Goal: Obtain resource: Obtain resource

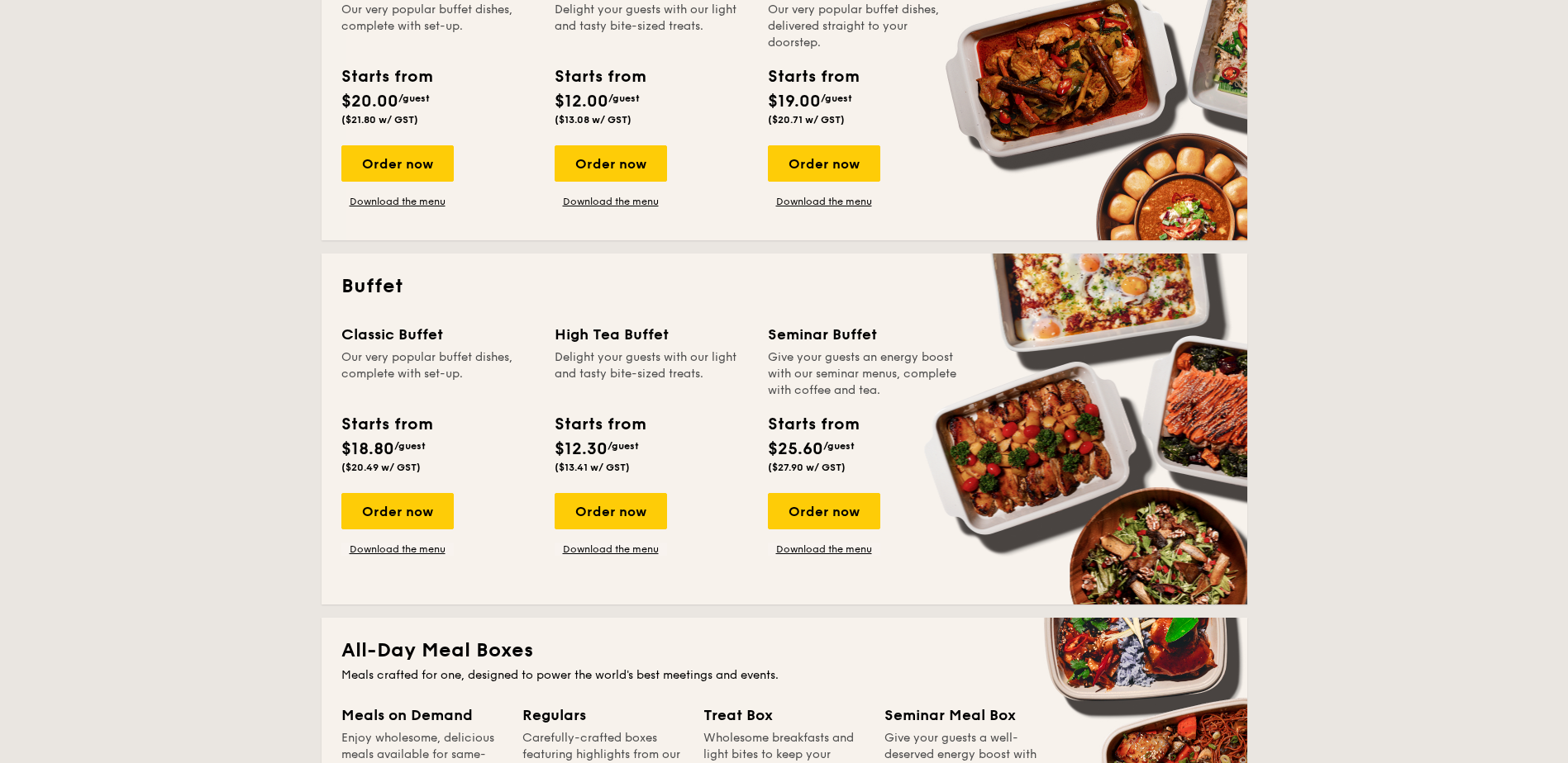
scroll to position [248, 0]
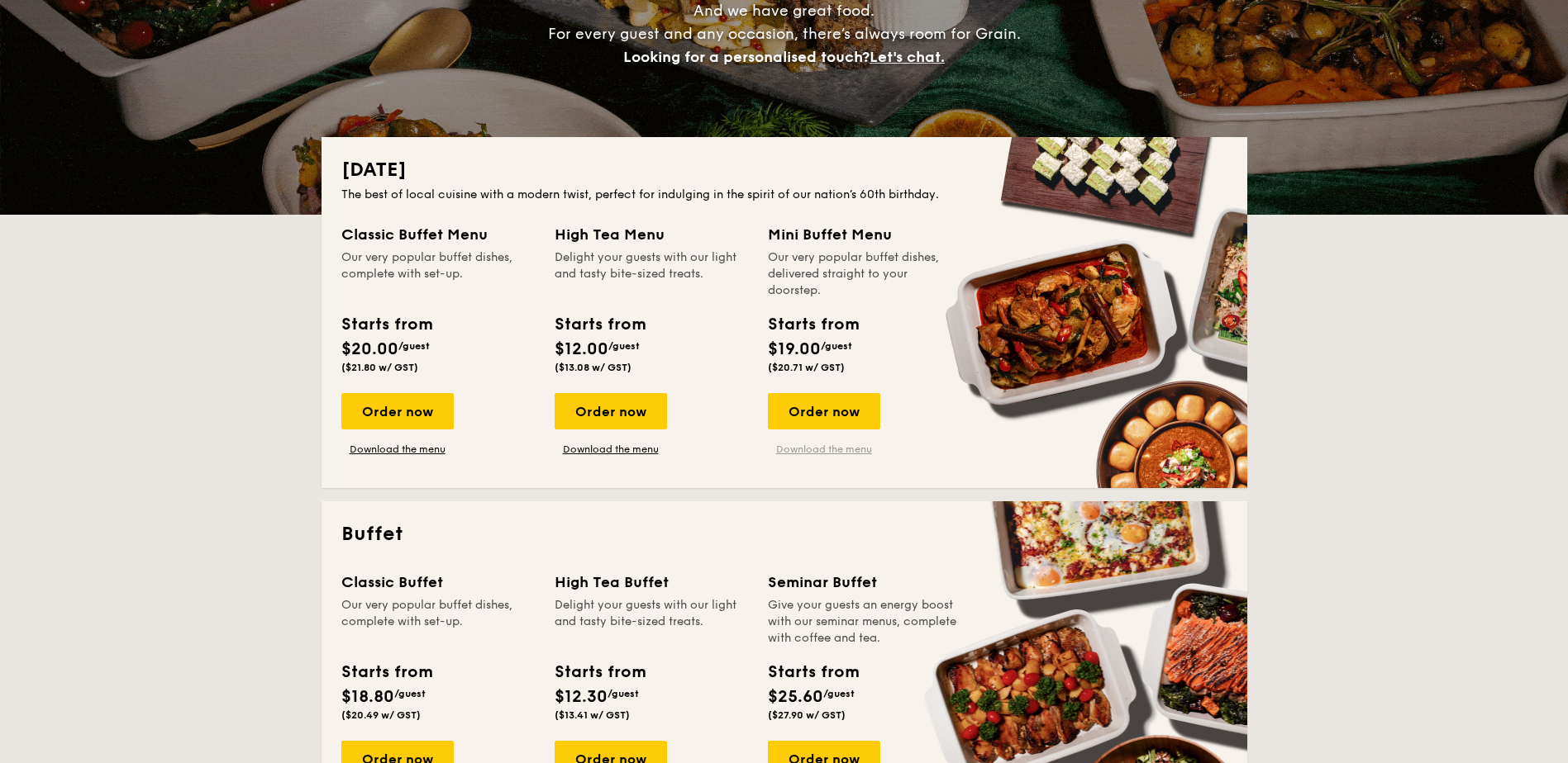
click at [832, 445] on link "Download the menu" at bounding box center [823, 449] width 112 height 13
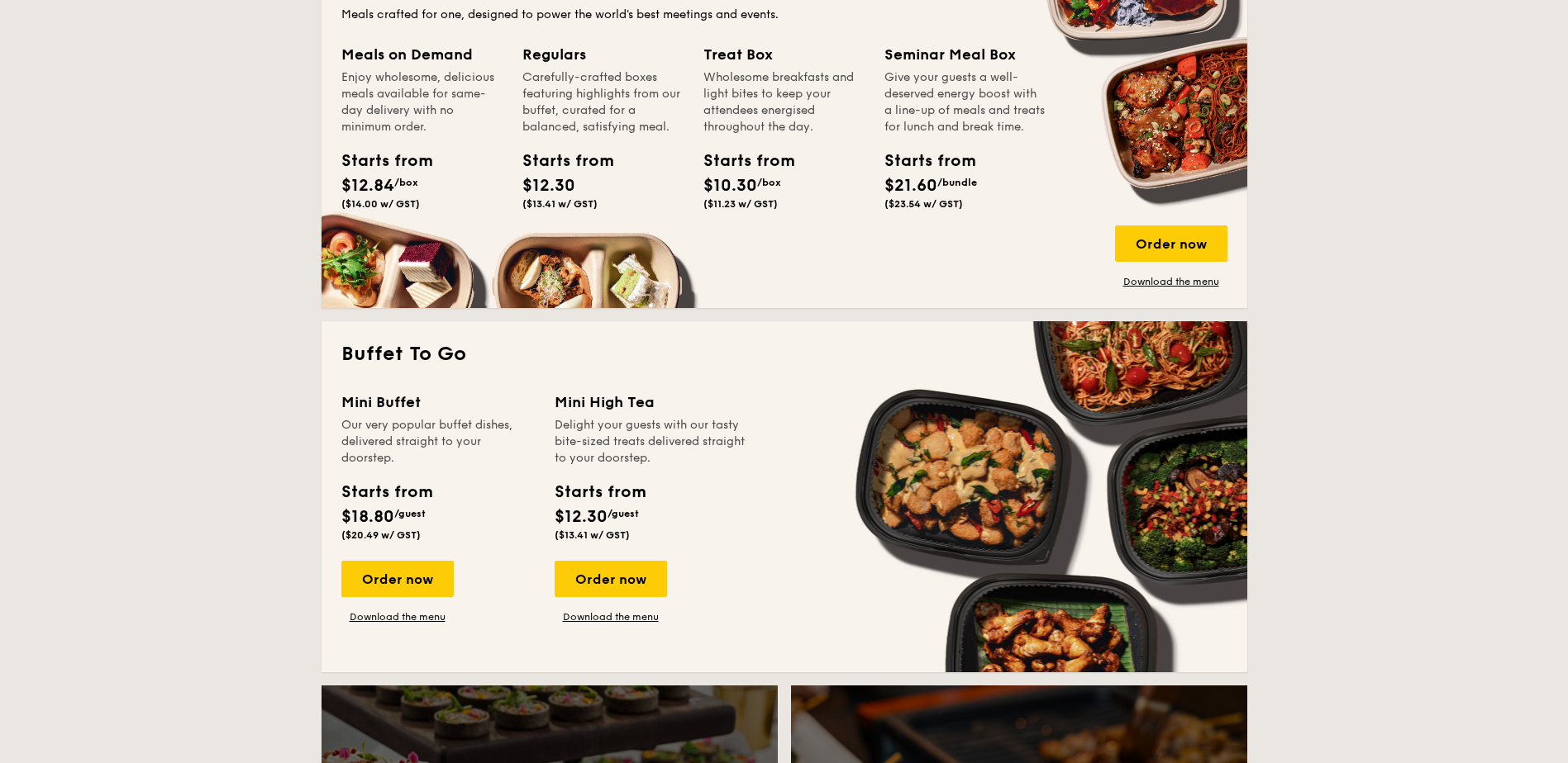
scroll to position [1239, 0]
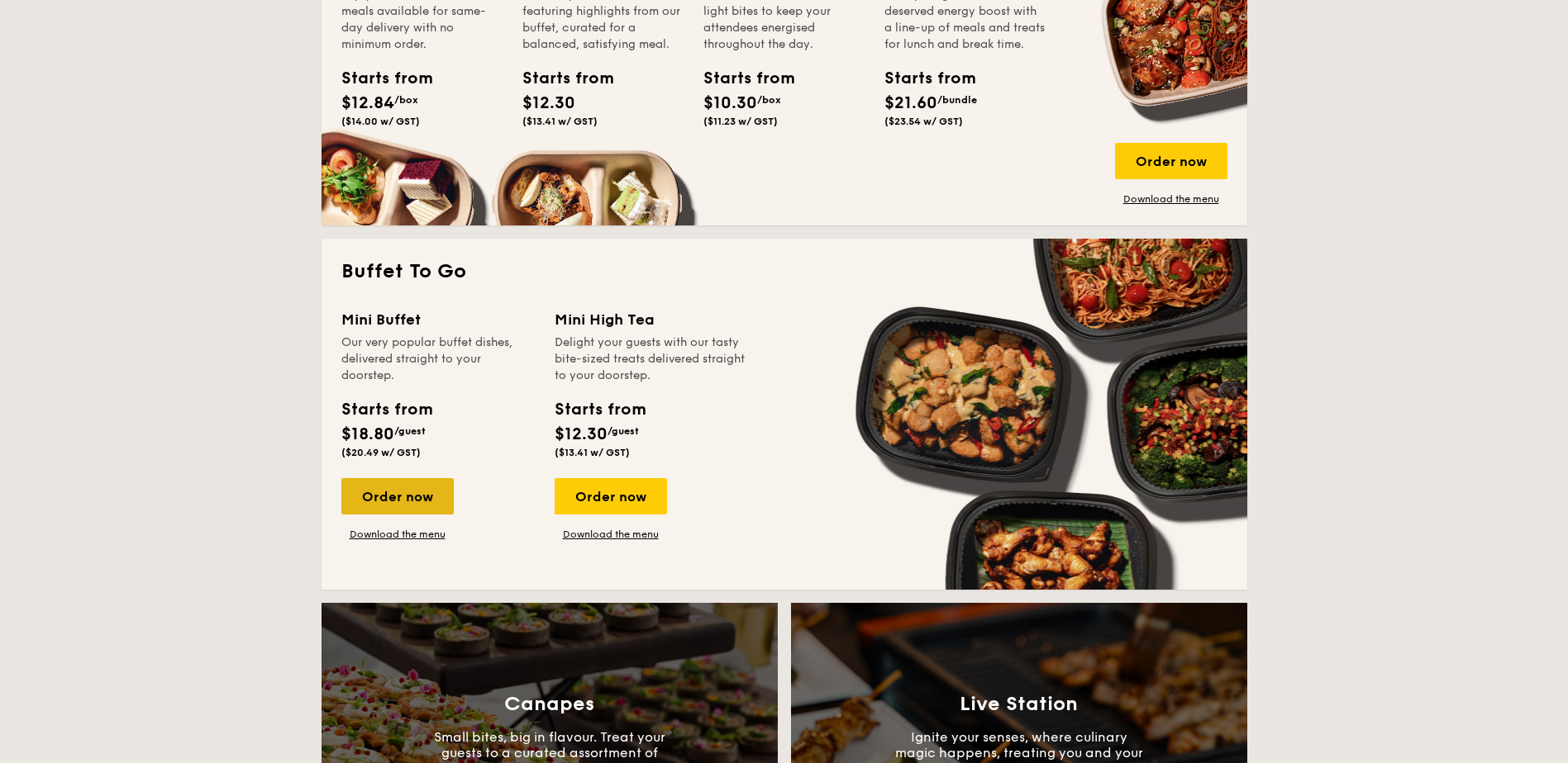
click at [387, 500] on div "Order now" at bounding box center [397, 496] width 112 height 36
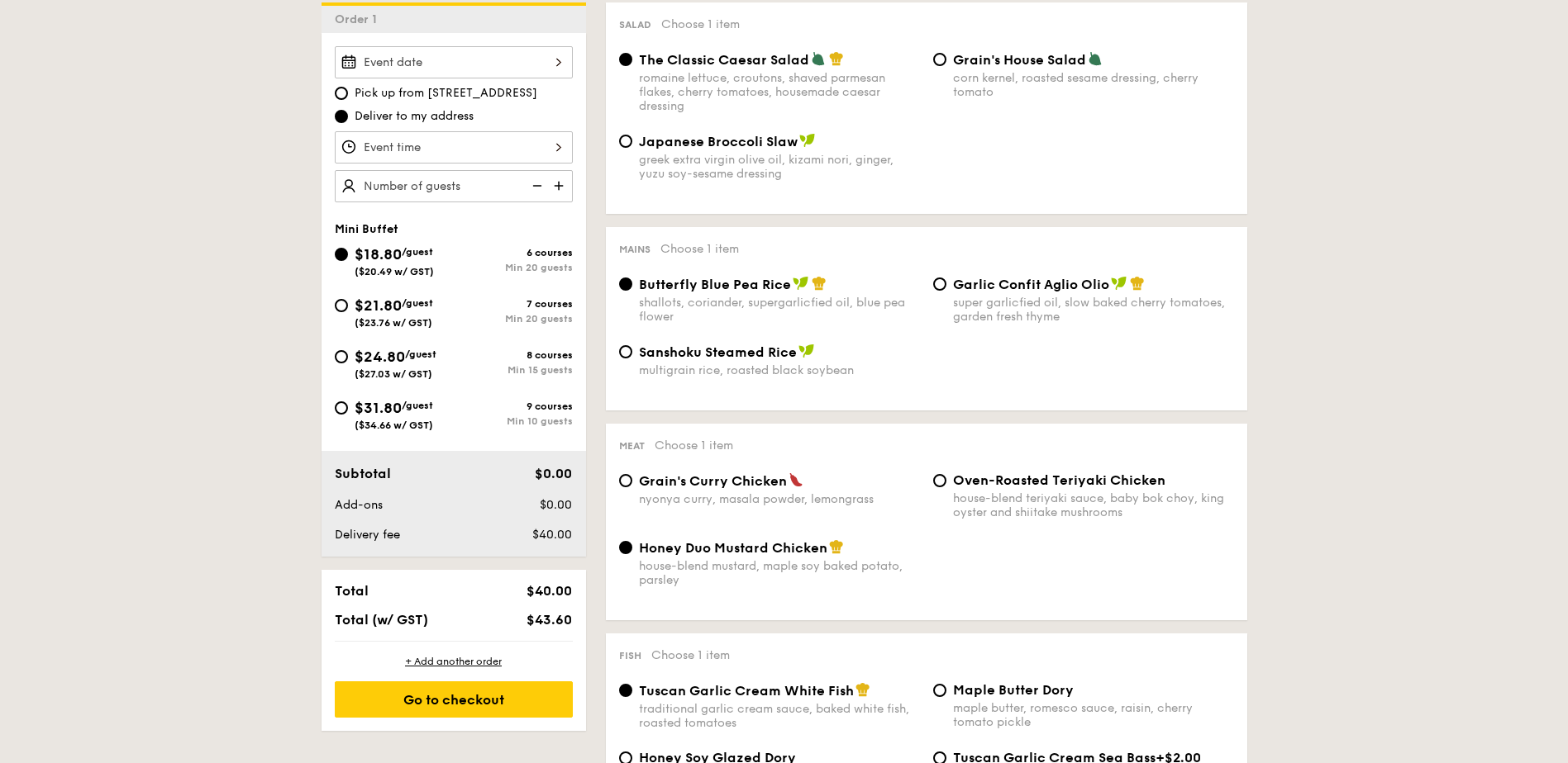
scroll to position [496, 0]
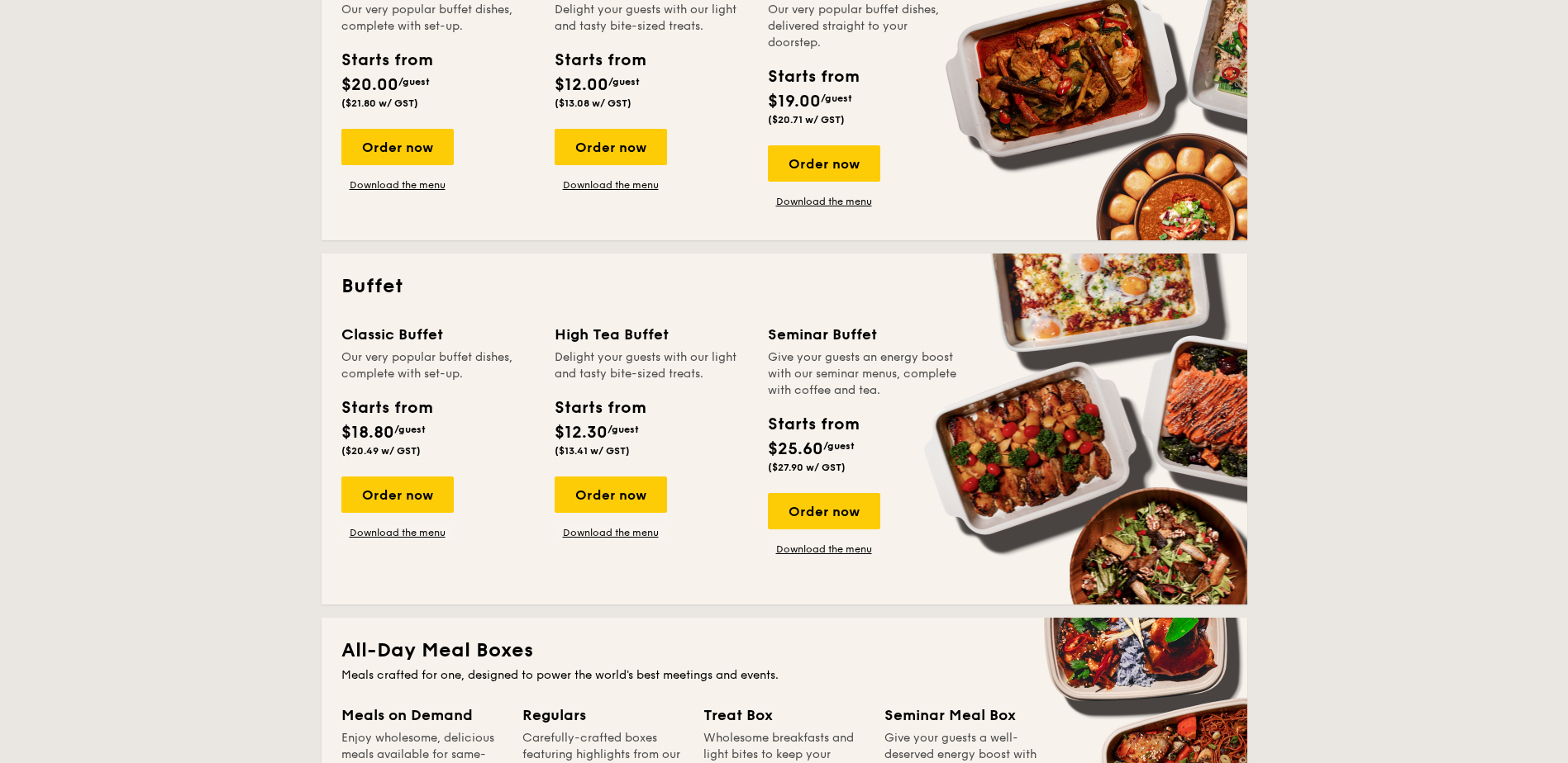
scroll to position [3045, 0]
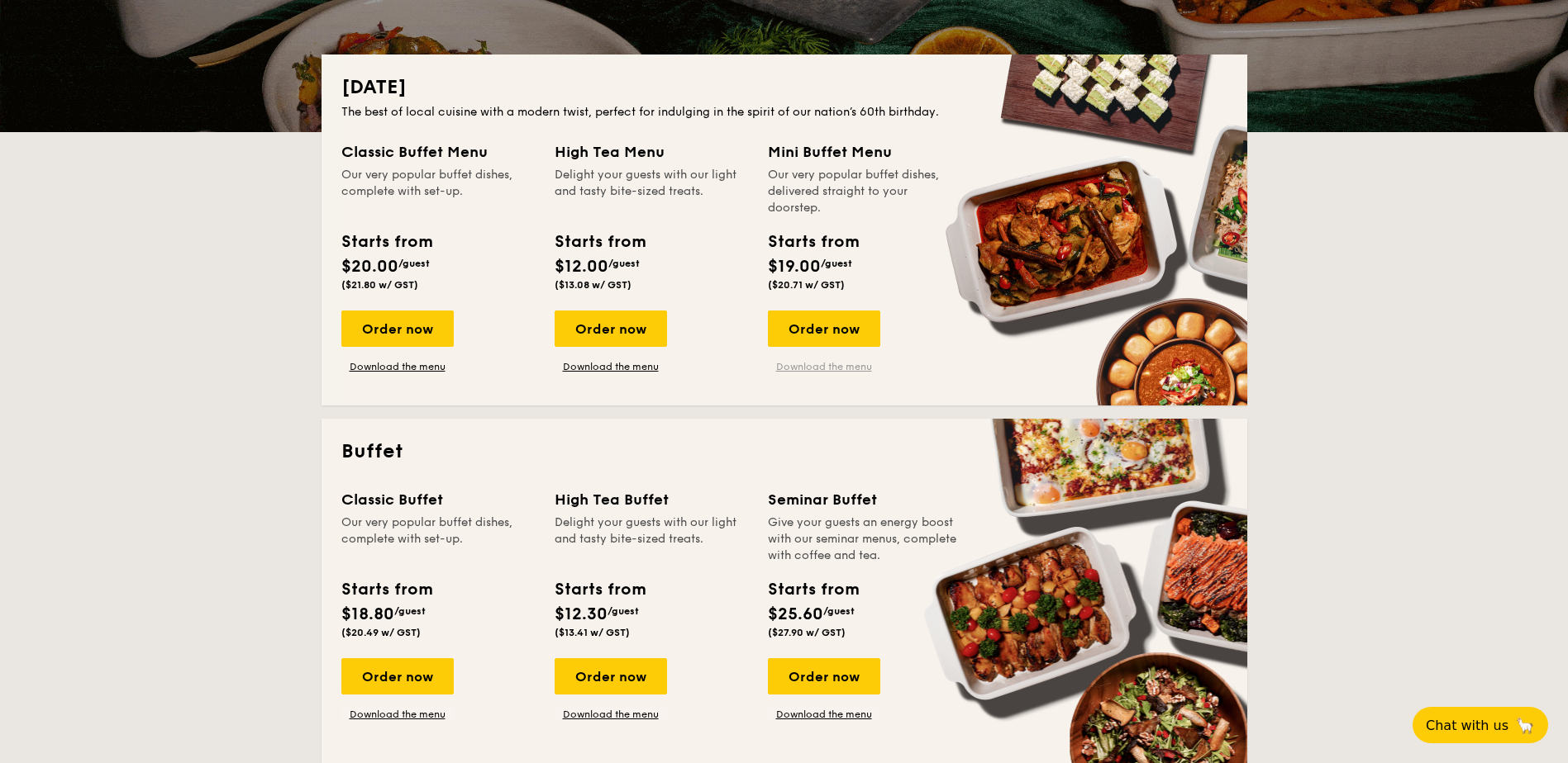
click at [834, 364] on link "Download the menu" at bounding box center [823, 367] width 112 height 13
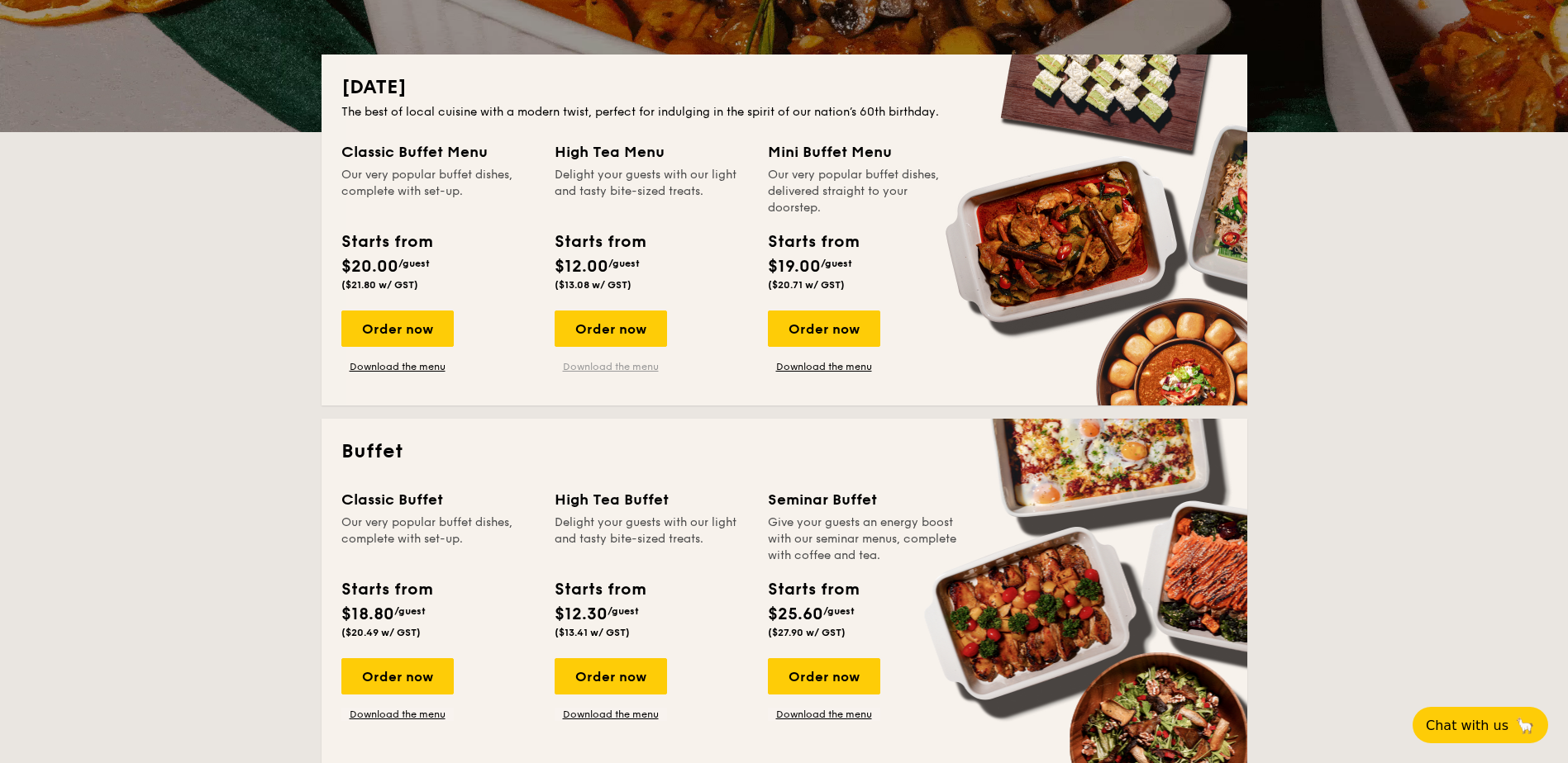
click at [590, 369] on link "Download the menu" at bounding box center [611, 367] width 112 height 13
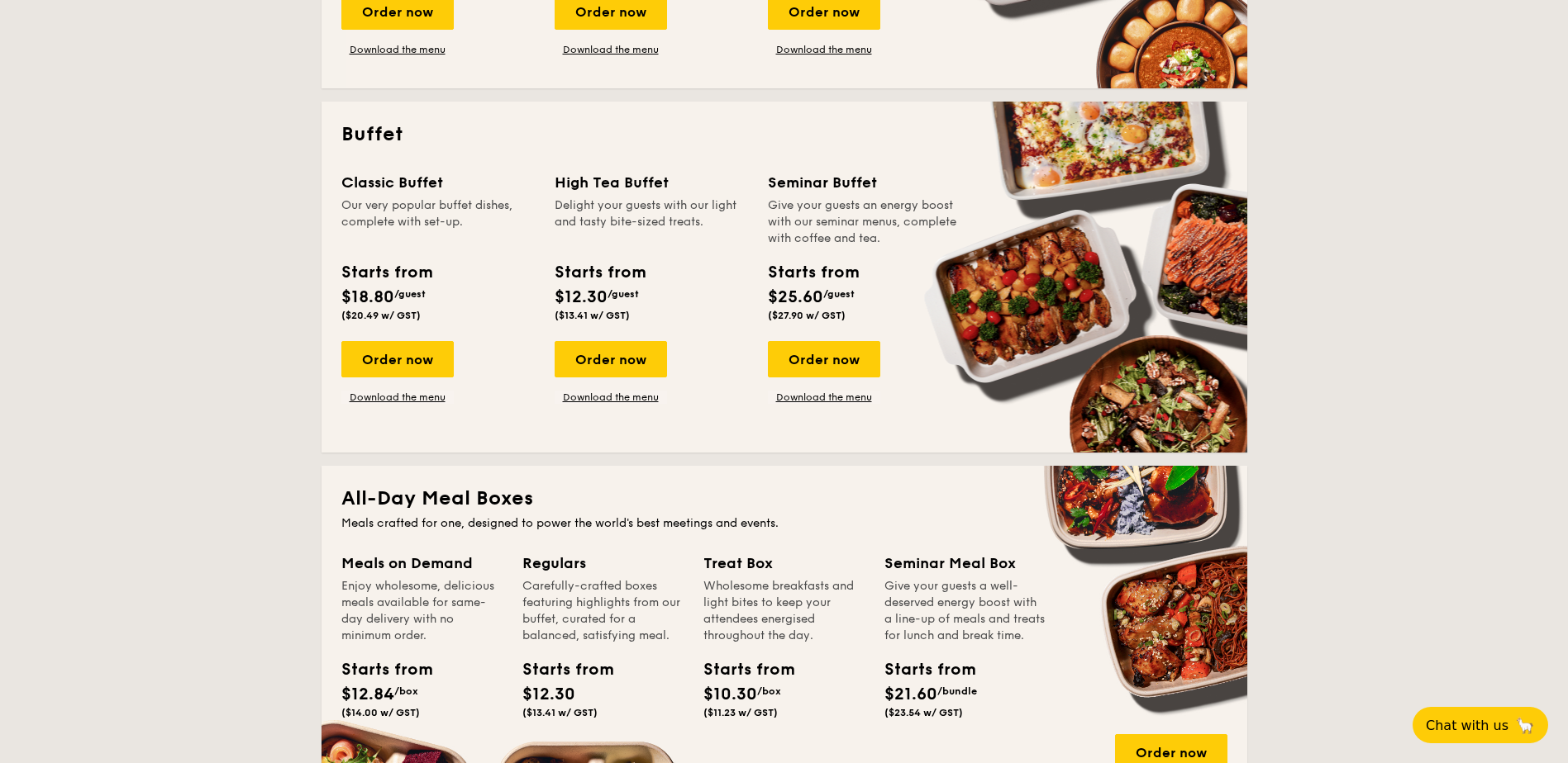
scroll to position [661, 0]
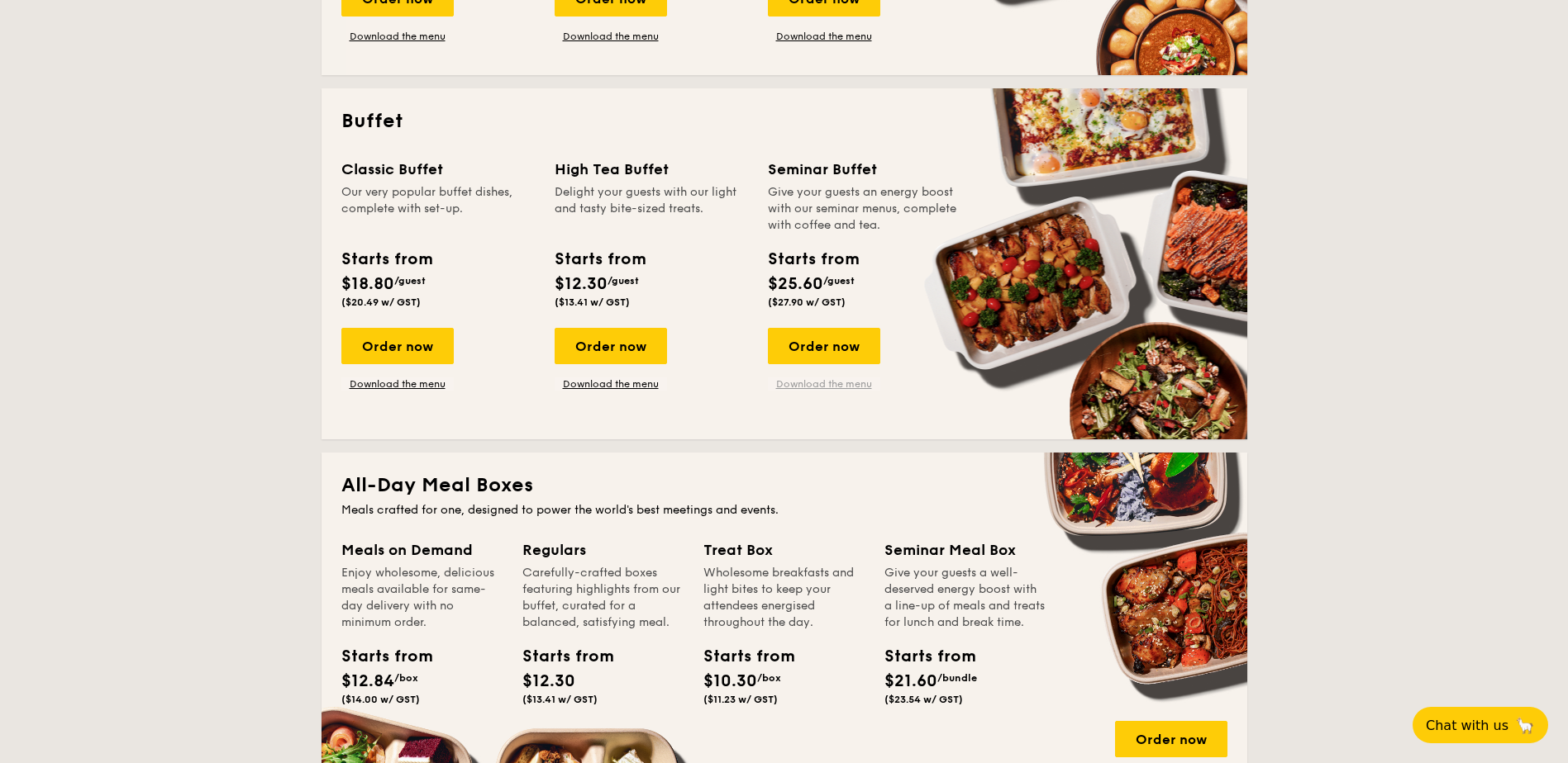
click at [842, 379] on link "Download the menu" at bounding box center [823, 384] width 112 height 13
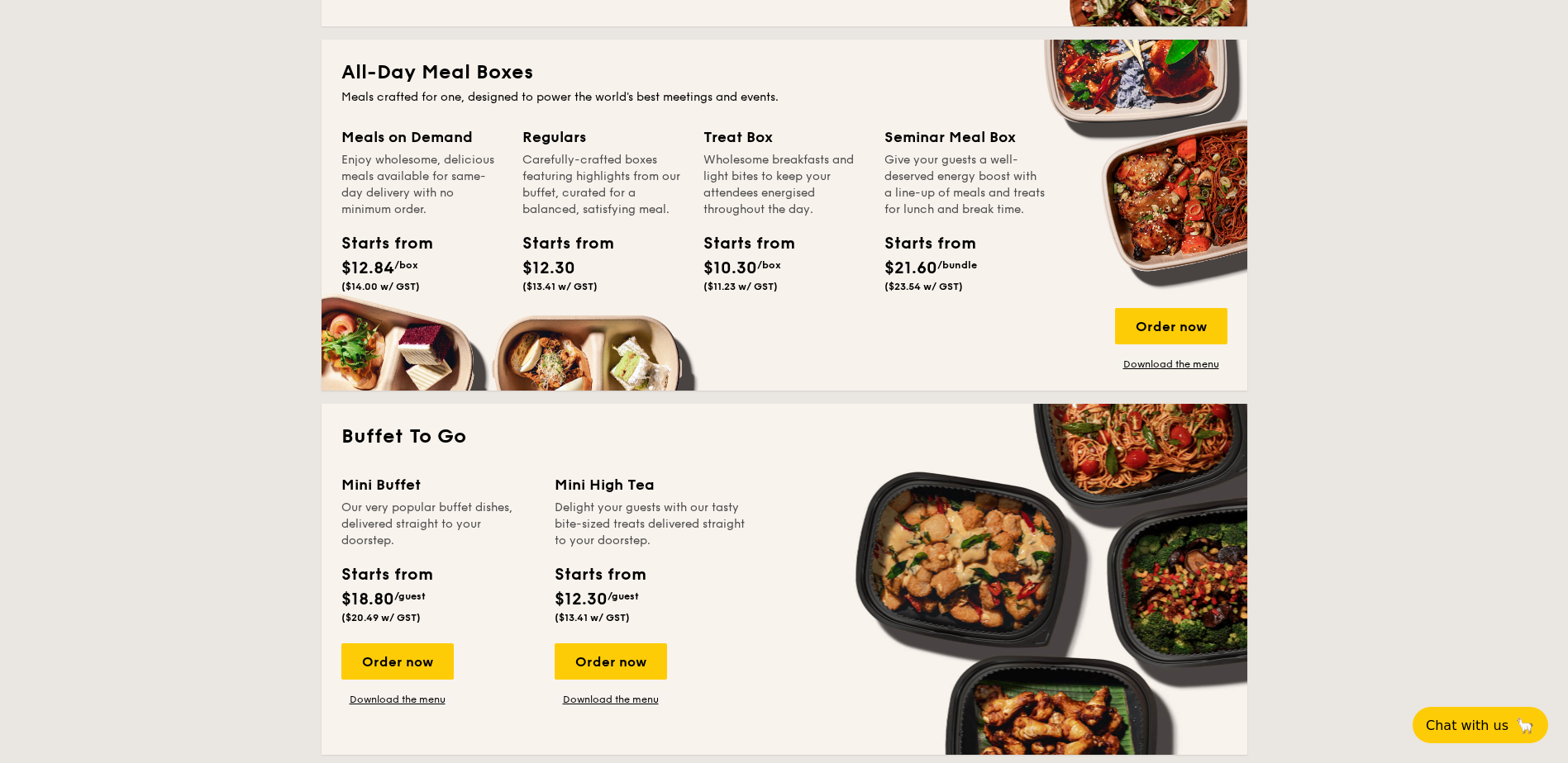
scroll to position [1405, 0]
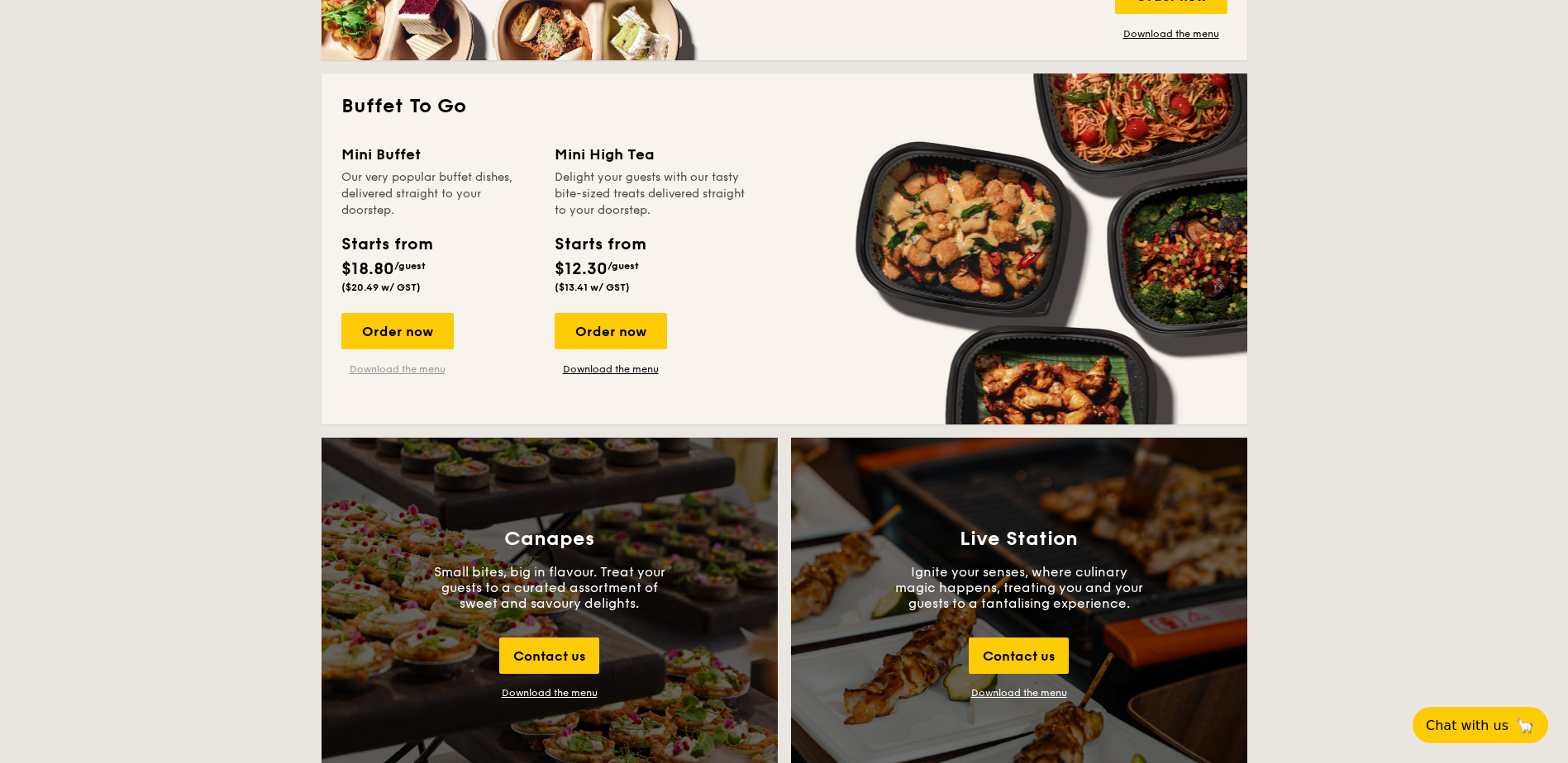
click at [418, 373] on link "Download the menu" at bounding box center [397, 369] width 112 height 13
